Goal: Find specific page/section: Find specific page/section

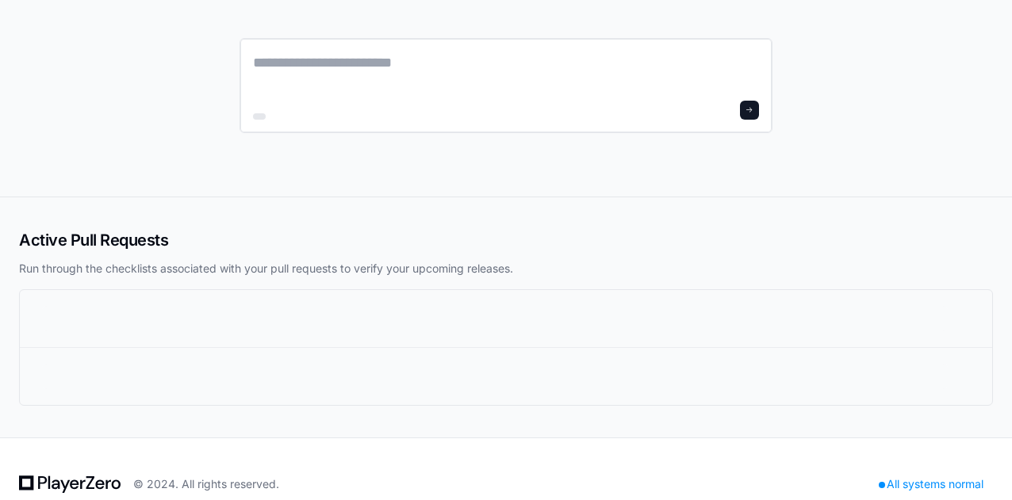
click at [305, 66] on textarea at bounding box center [506, 74] width 506 height 44
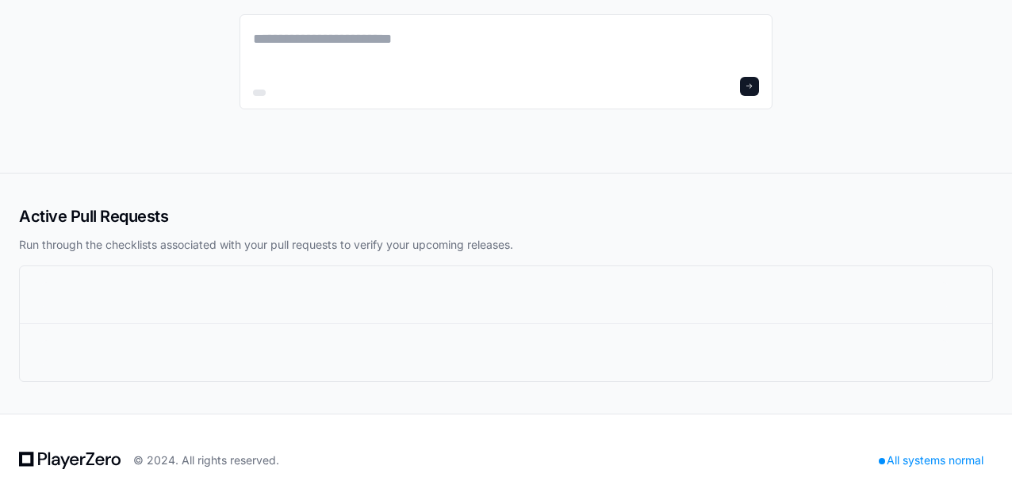
scroll to position [10, 0]
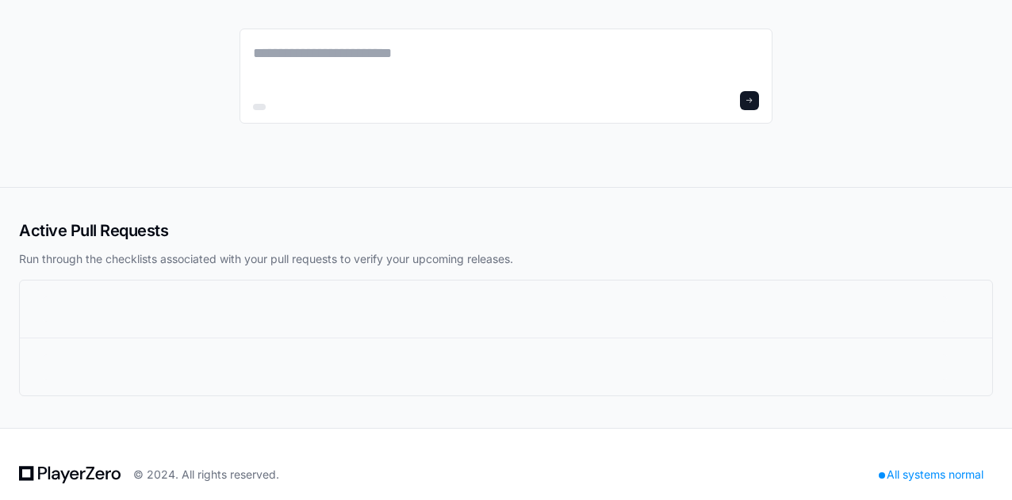
click at [62, 475] on icon at bounding box center [70, 475] width 102 height 19
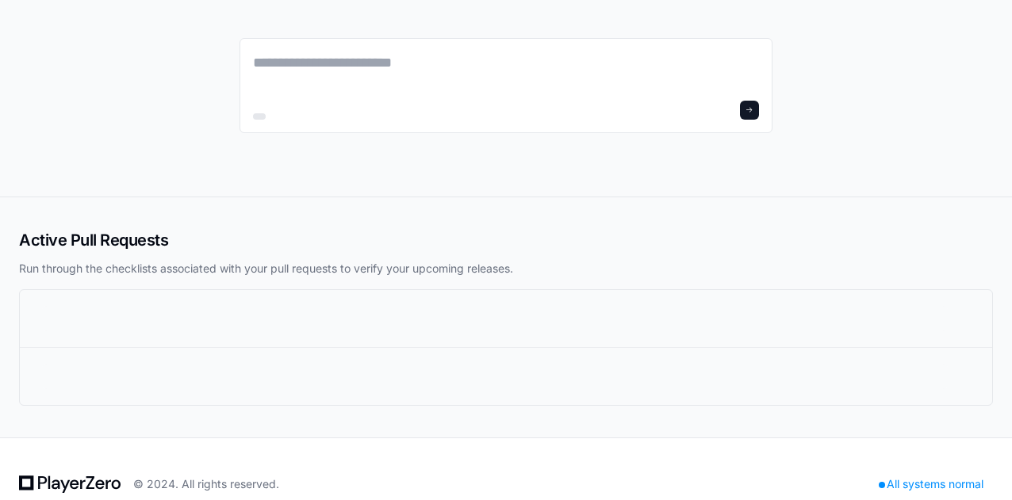
click at [59, 481] on icon at bounding box center [56, 485] width 8 height 10
